Goal: Information Seeking & Learning: Learn about a topic

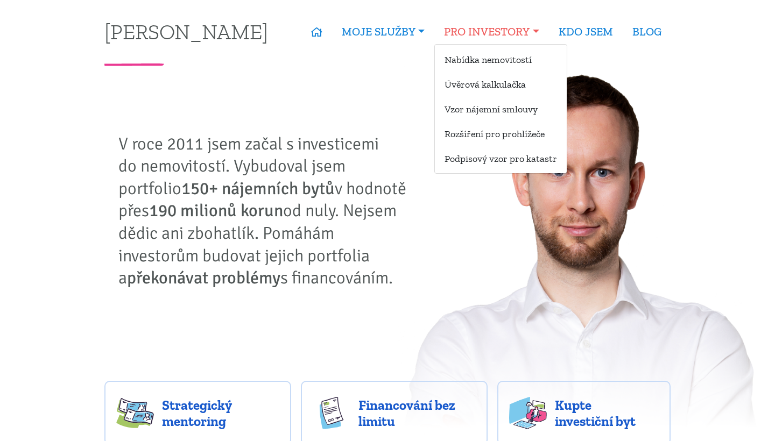
click at [510, 32] on link "PRO INVESTORY" at bounding box center [491, 31] width 114 height 25
click at [492, 55] on link "Nabídka nemovitostí" at bounding box center [501, 60] width 132 height 20
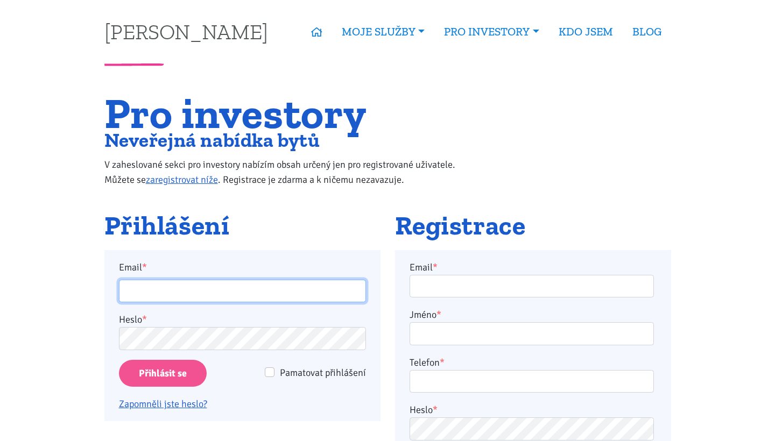
type input "[EMAIL_ADDRESS][DOMAIN_NAME]"
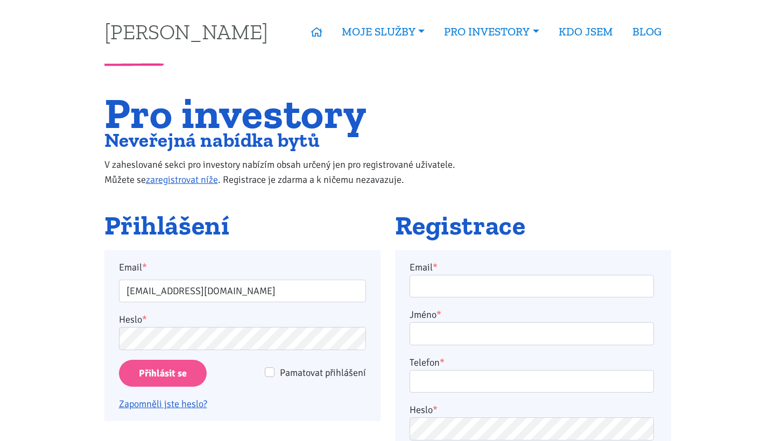
click at [174, 371] on input "Přihlásit se" at bounding box center [163, 373] width 88 height 27
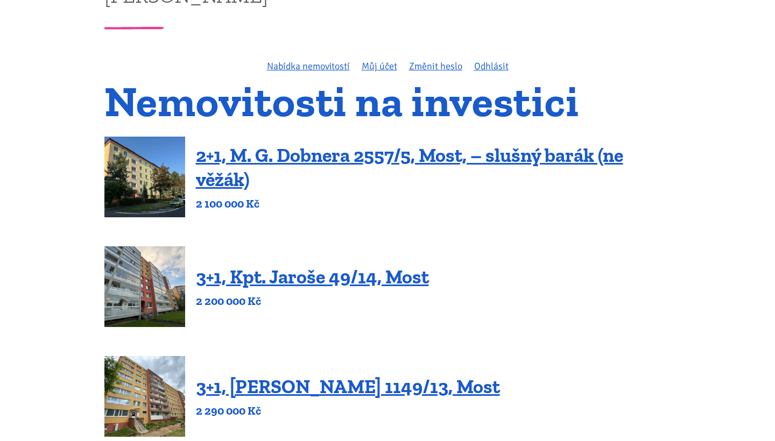
scroll to position [29, 0]
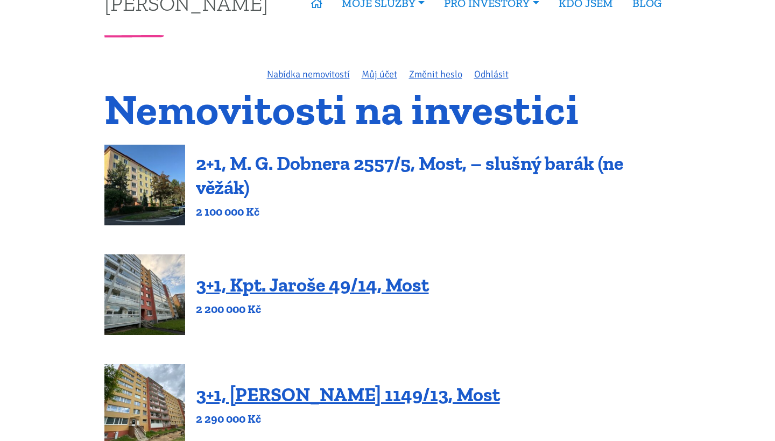
click at [283, 164] on link "2+1, M. G. Dobnera 2557/5, Most, – slušný barák (ne věžák)" at bounding box center [409, 175] width 427 height 47
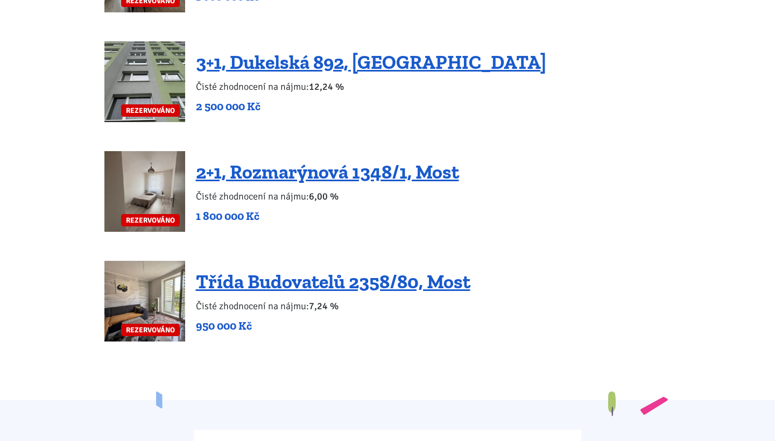
scroll to position [2553, 0]
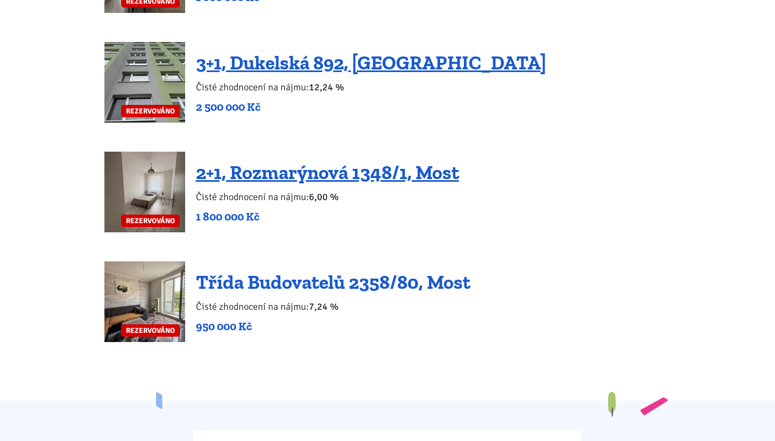
click at [307, 271] on link "Třída Budovatelů 2358/80, Most" at bounding box center [333, 282] width 274 height 23
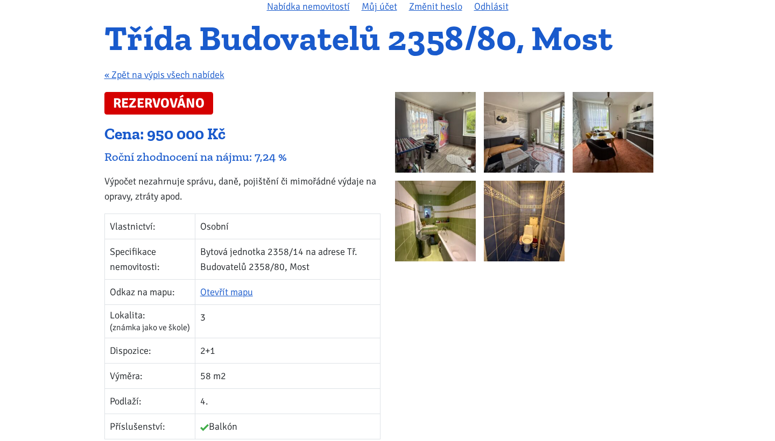
scroll to position [95, 0]
